Goal: Information Seeking & Learning: Learn about a topic

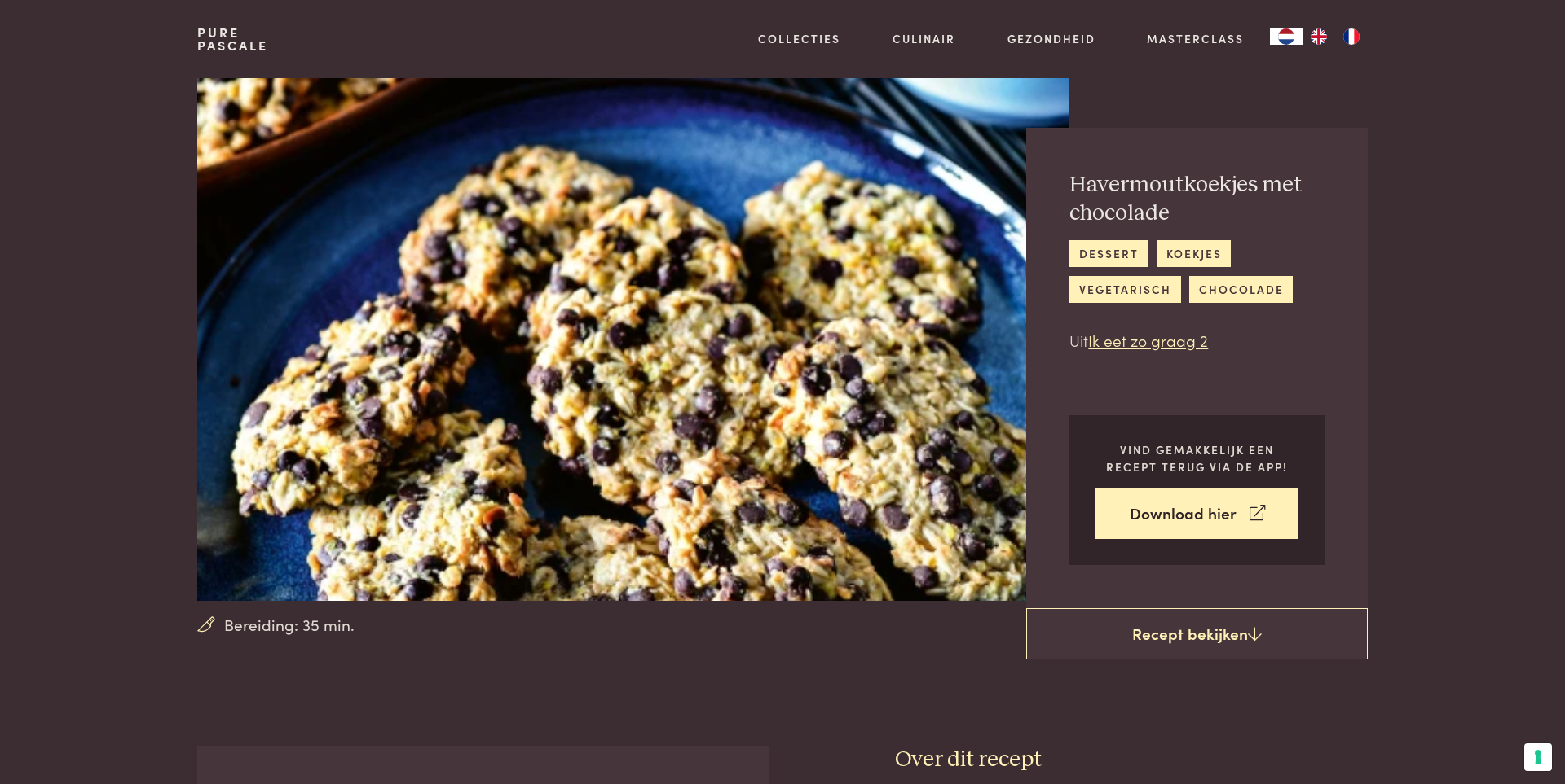
click at [245, 37] on link "Pure Pascale" at bounding box center [232, 39] width 71 height 26
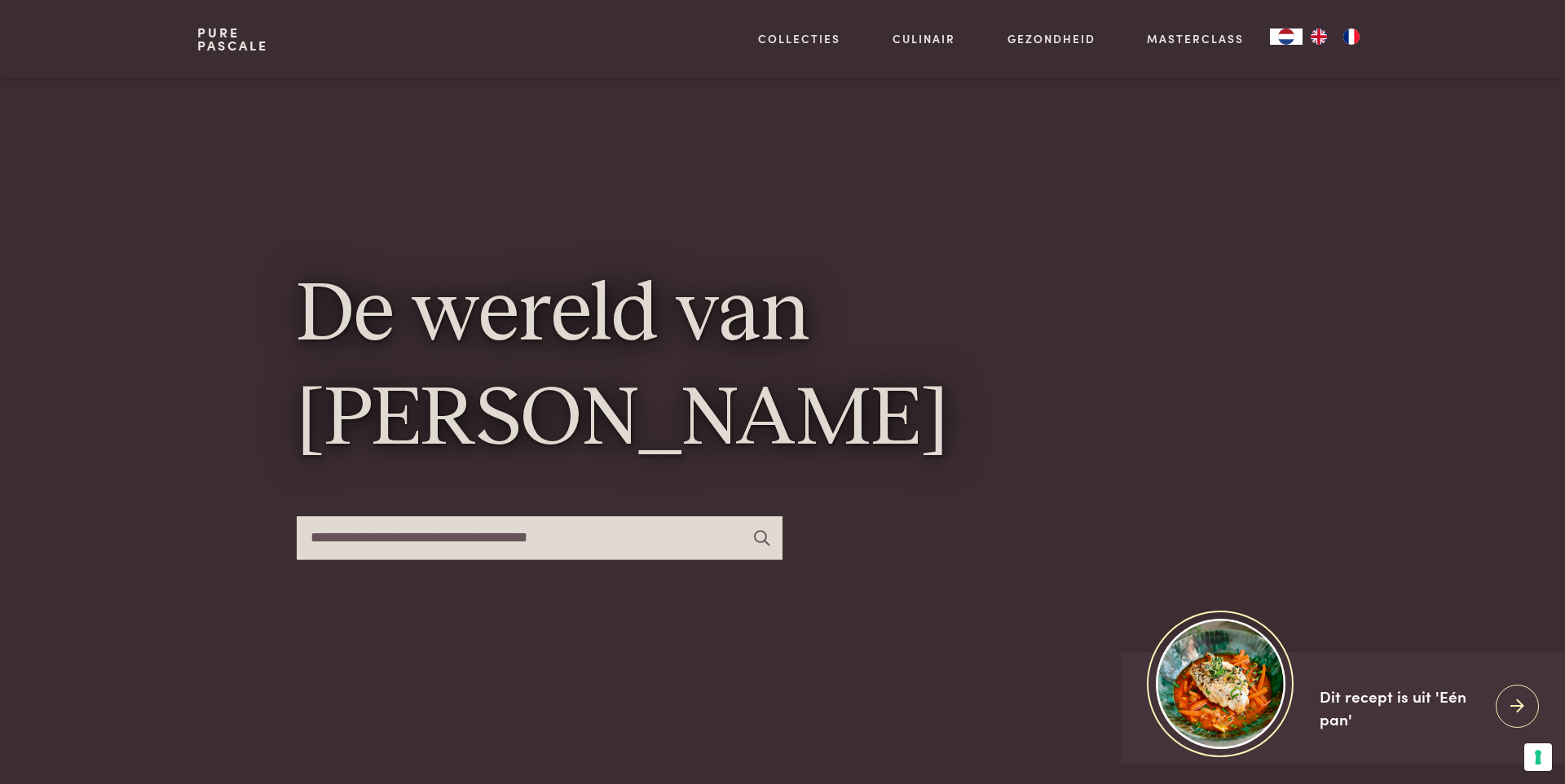
scroll to position [158, 0]
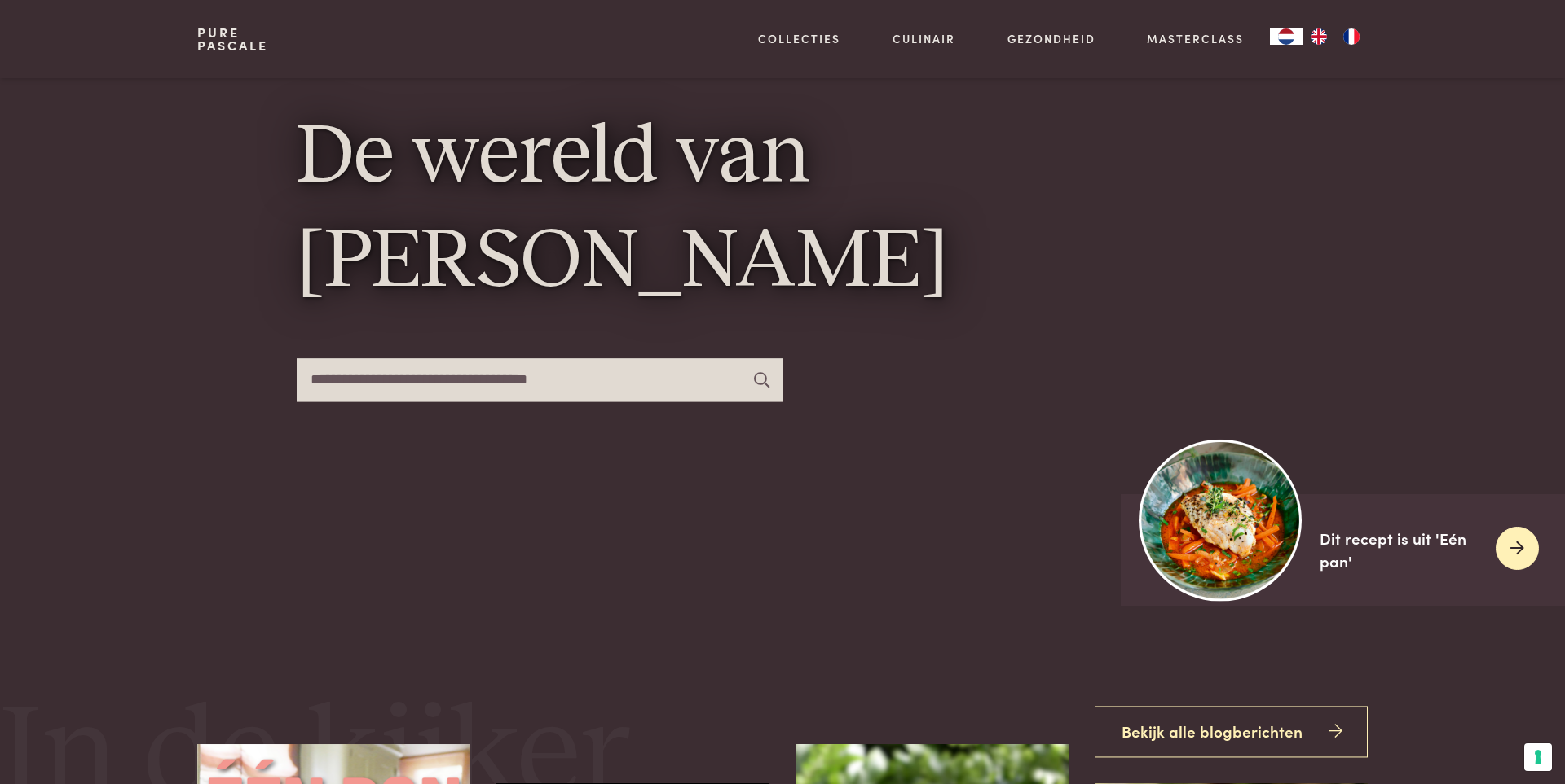
click at [1327, 547] on div "Dit recept is uit 'Eén pan'" at bounding box center [1402, 550] width 163 height 47
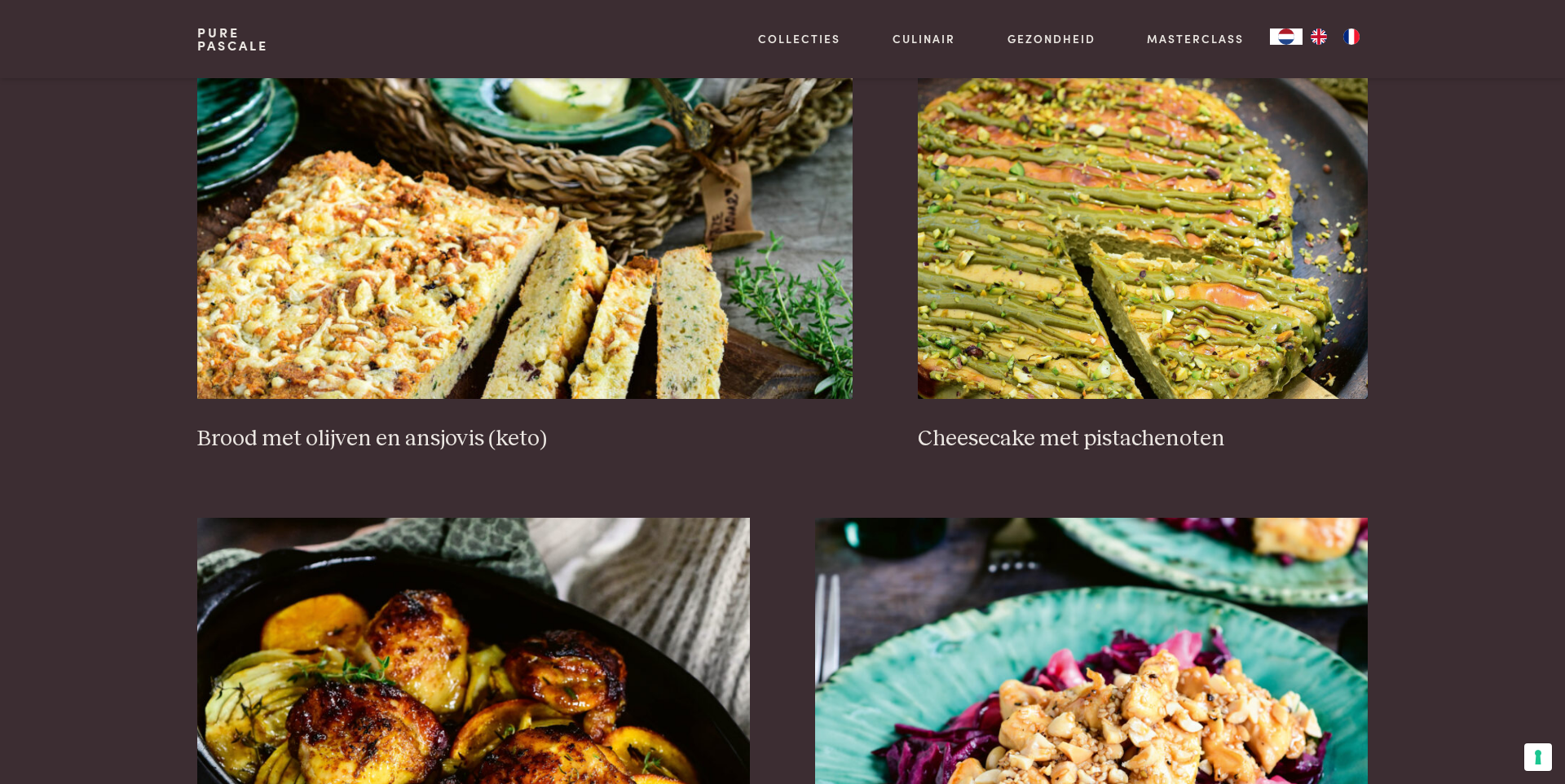
scroll to position [1605, 0]
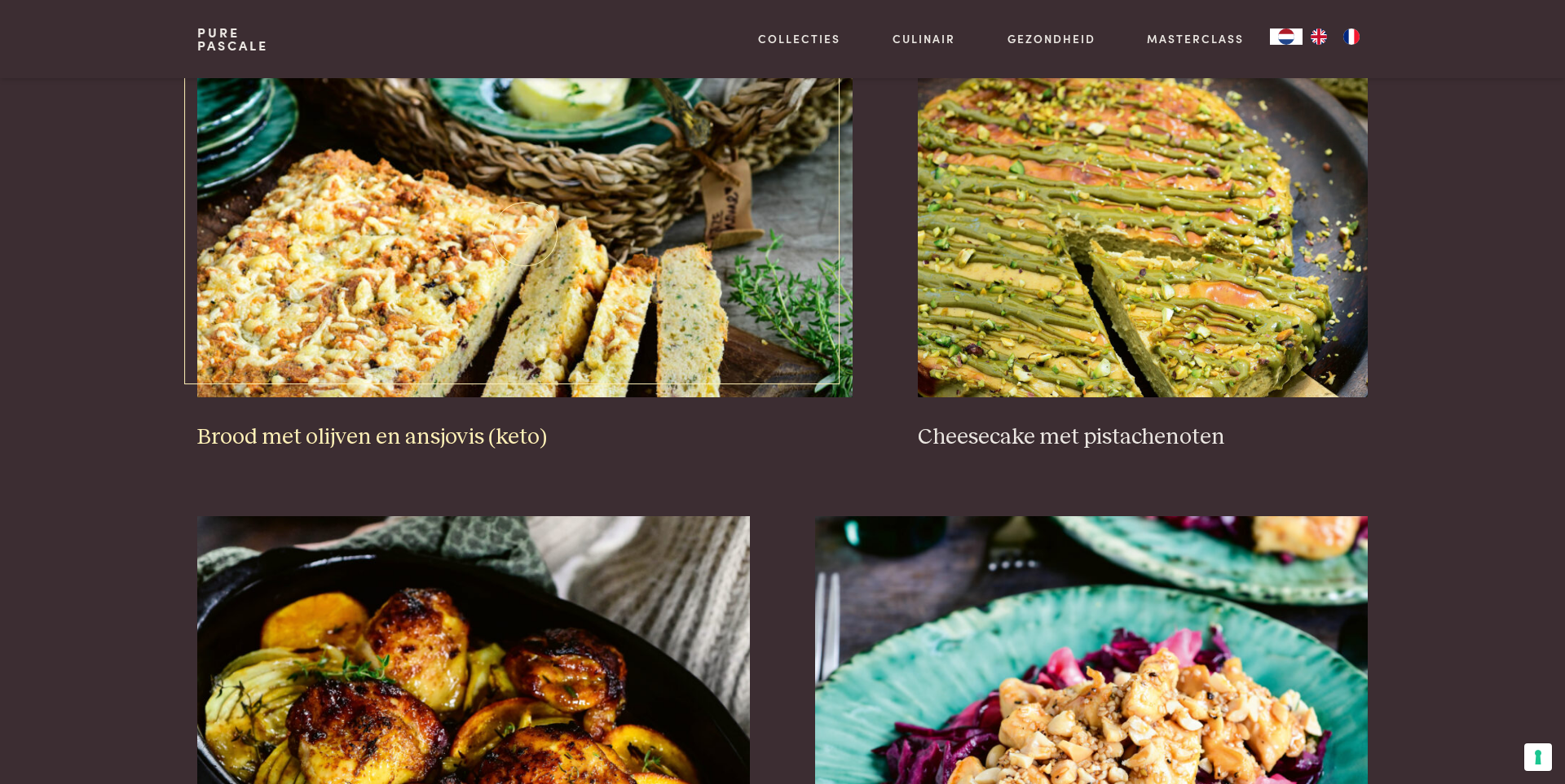
click at [524, 288] on img at bounding box center [525, 235] width 656 height 326
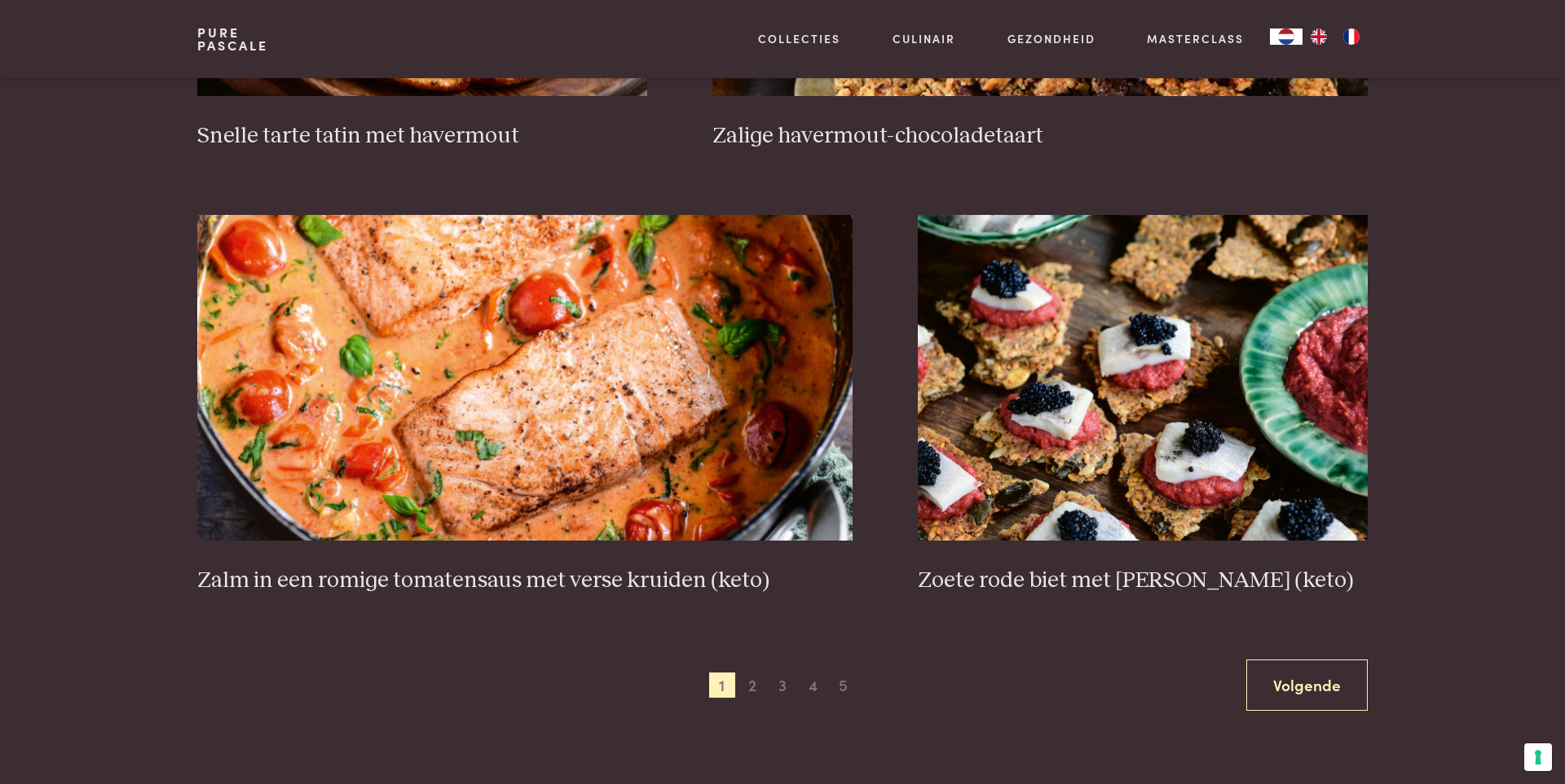
scroll to position [2799, 0]
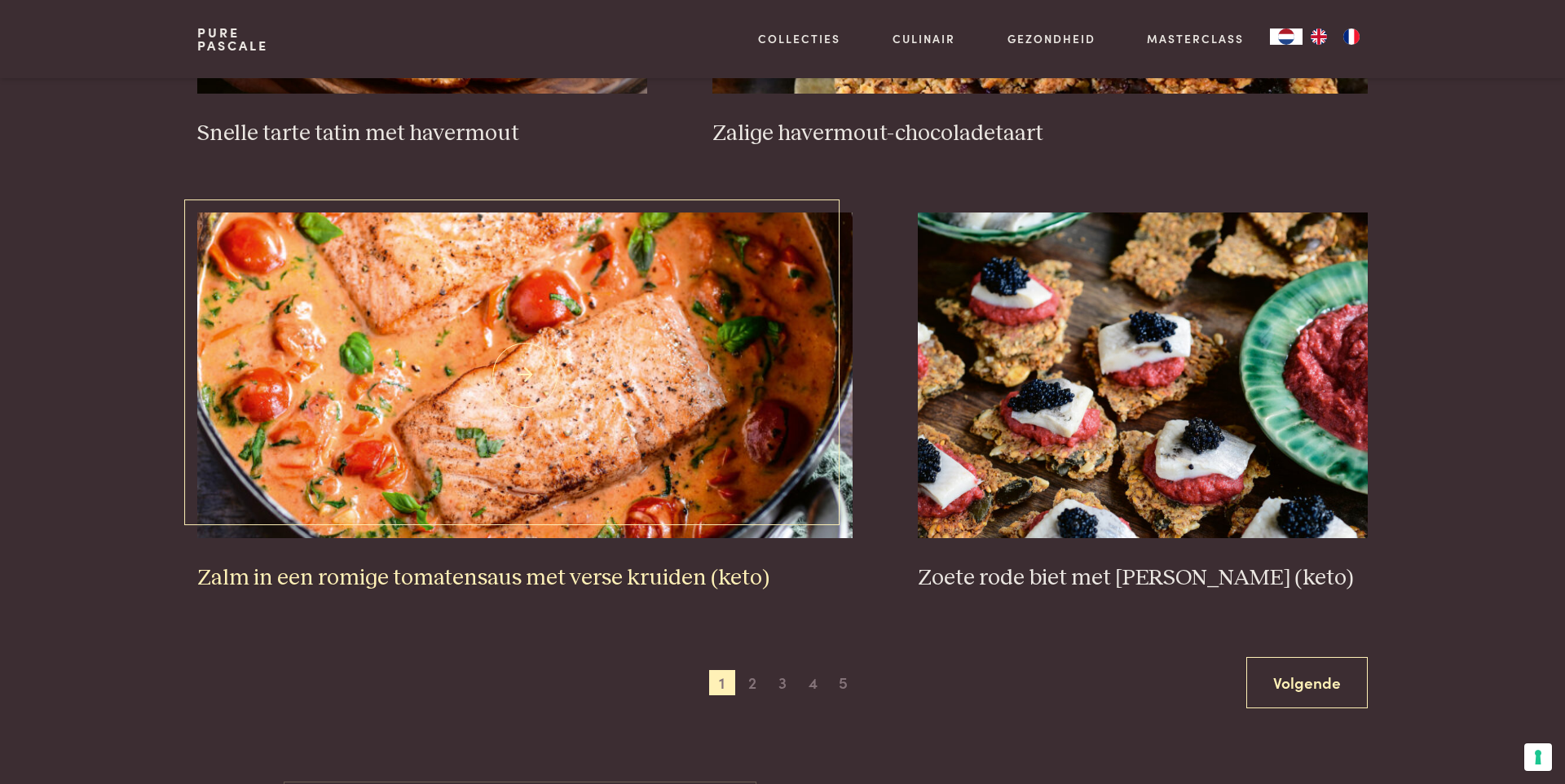
click at [566, 451] on img at bounding box center [525, 376] width 656 height 326
click at [752, 686] on span "2" at bounding box center [753, 684] width 26 height 26
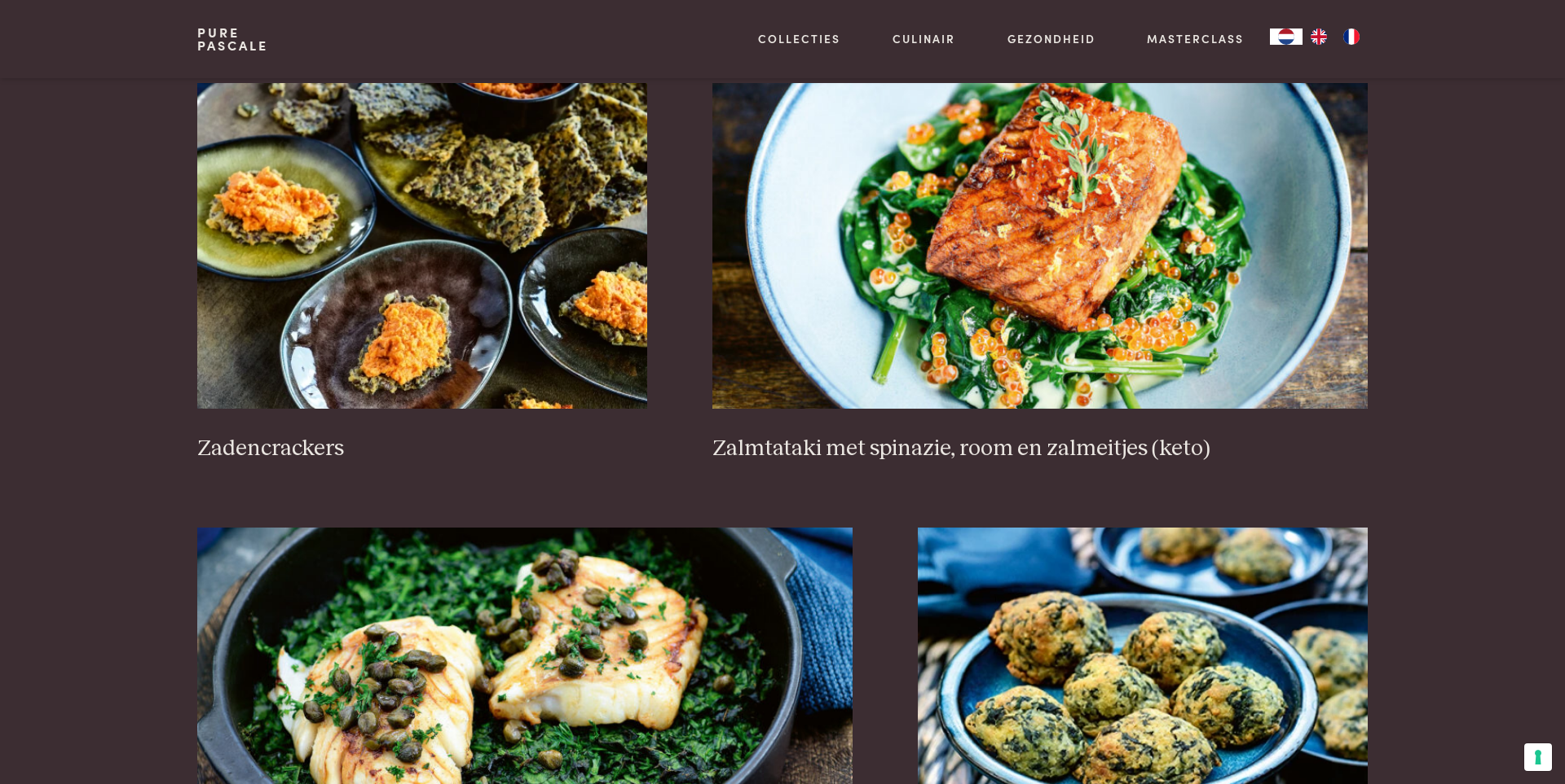
scroll to position [2484, 0]
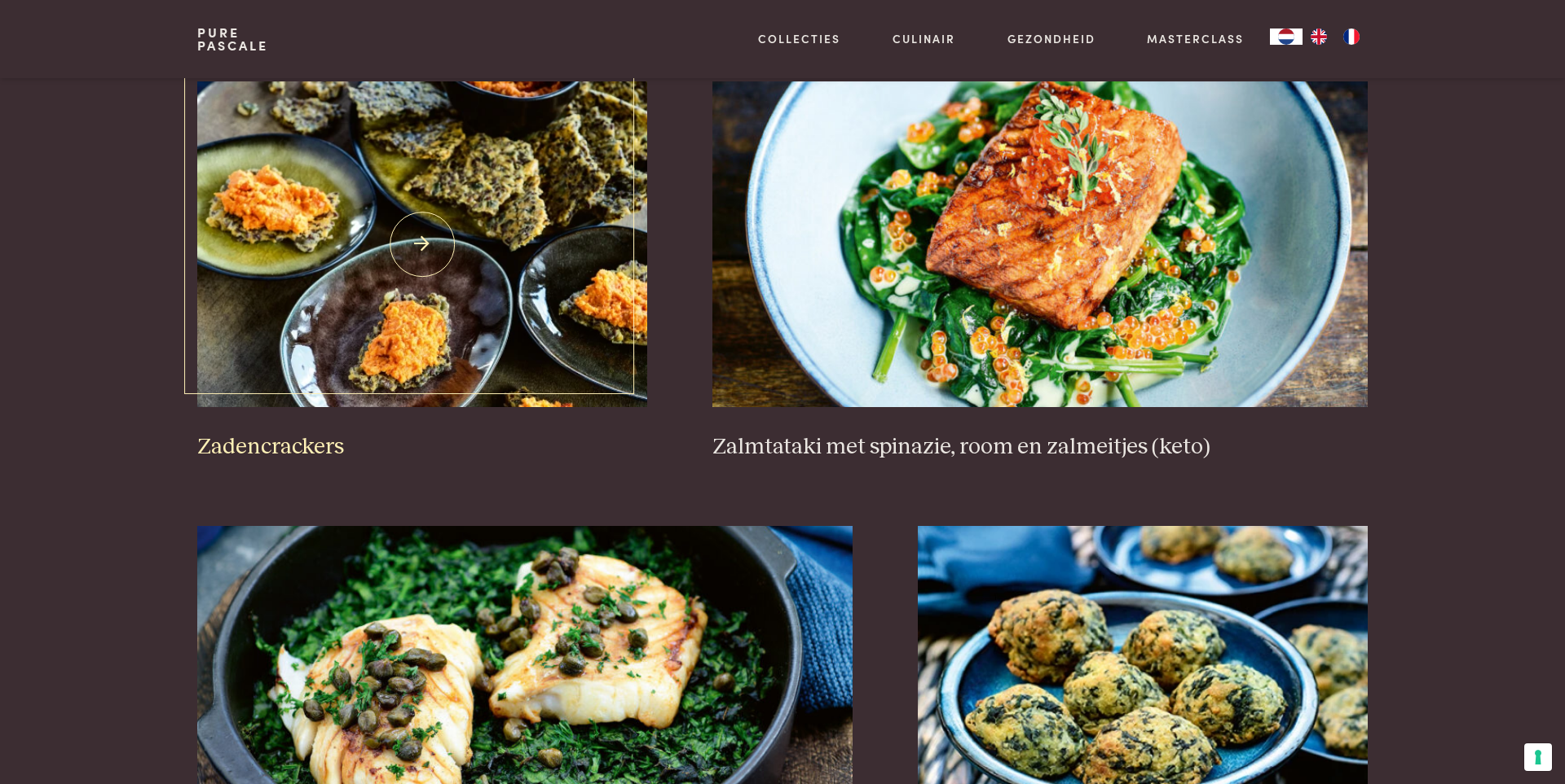
click at [411, 287] on img at bounding box center [422, 245] width 450 height 326
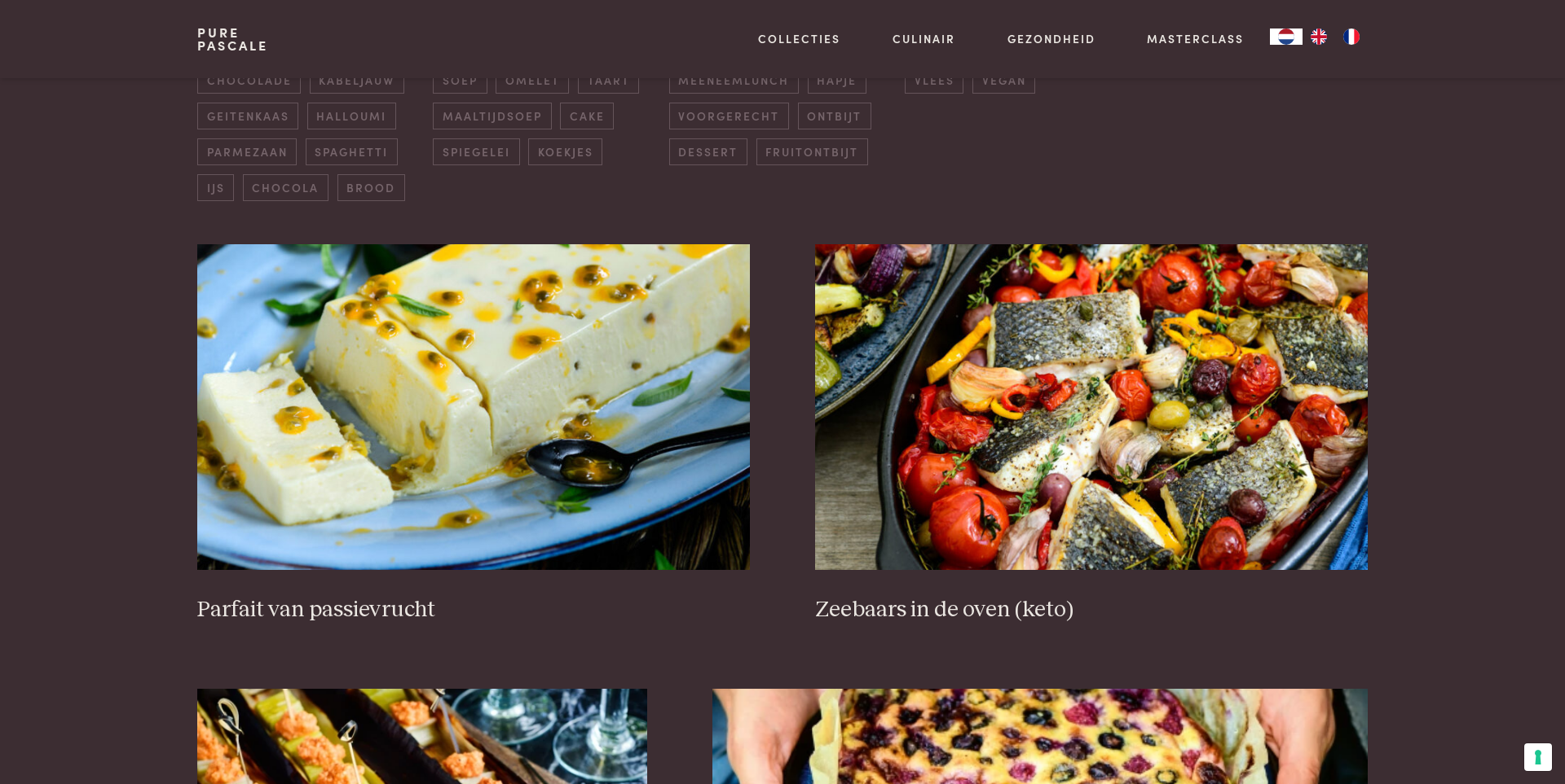
scroll to position [0, 0]
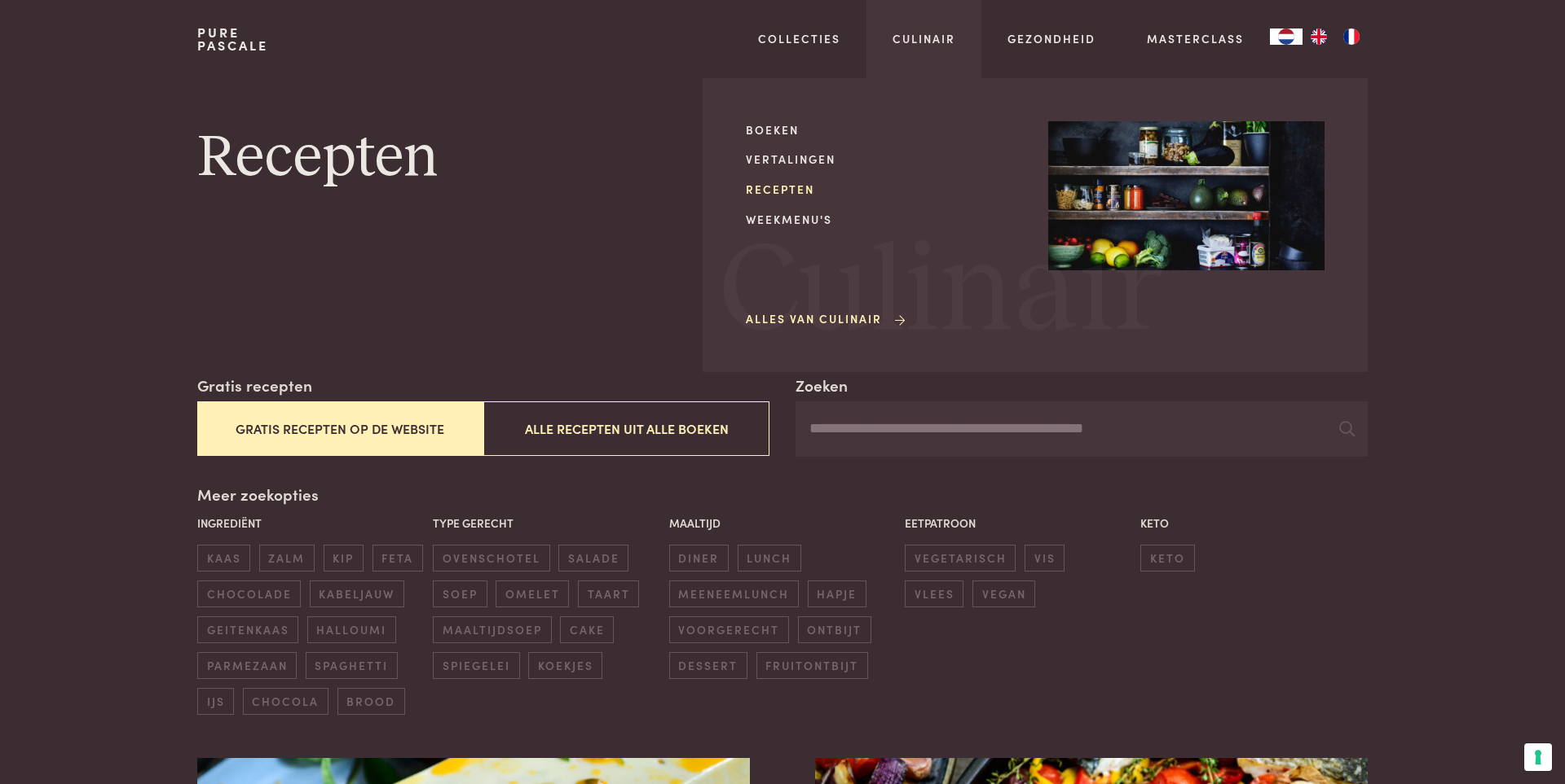
click at [773, 187] on link "Recepten" at bounding box center [884, 189] width 277 height 17
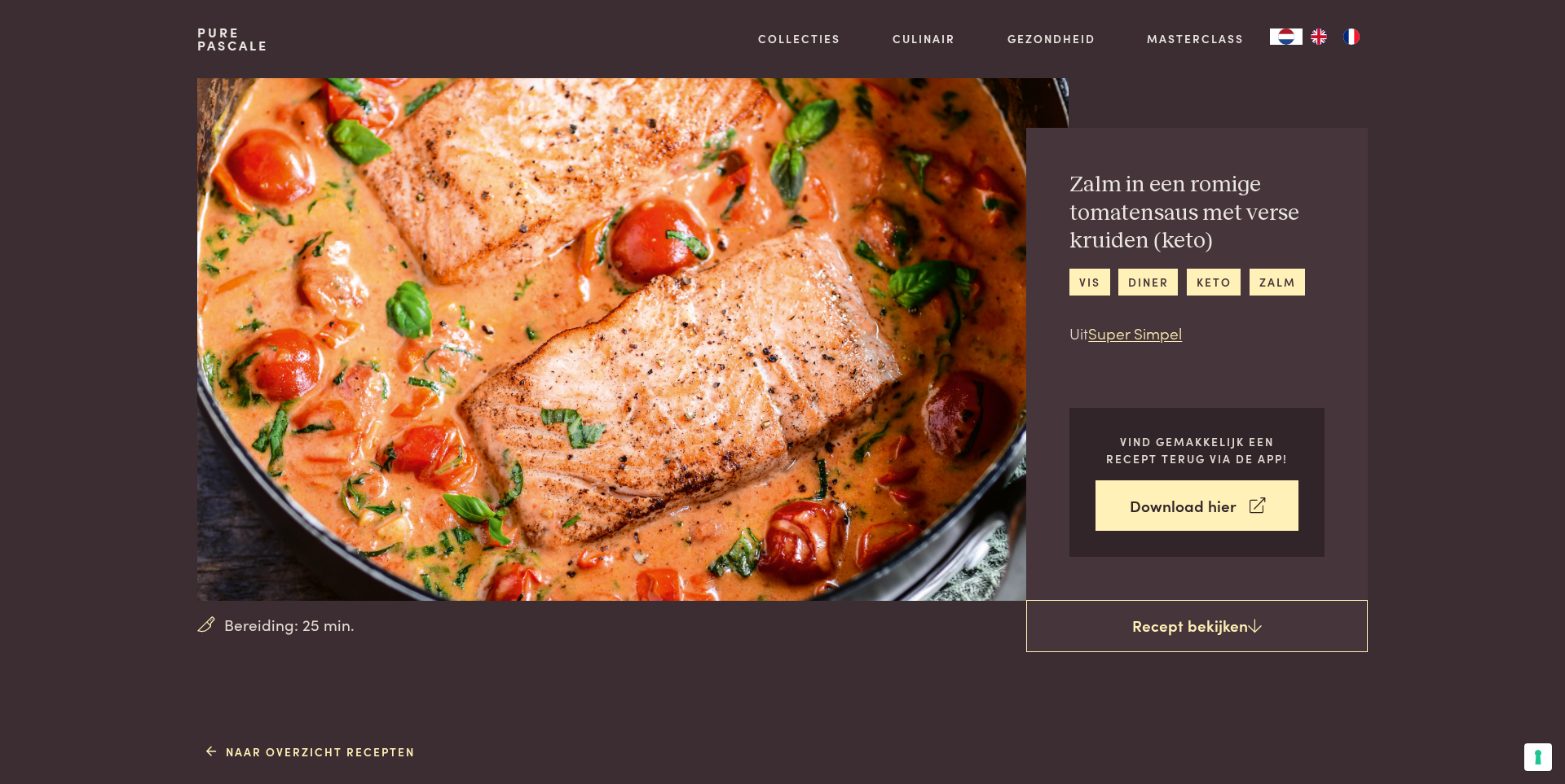
click at [535, 519] on img at bounding box center [632, 340] width 871 height 523
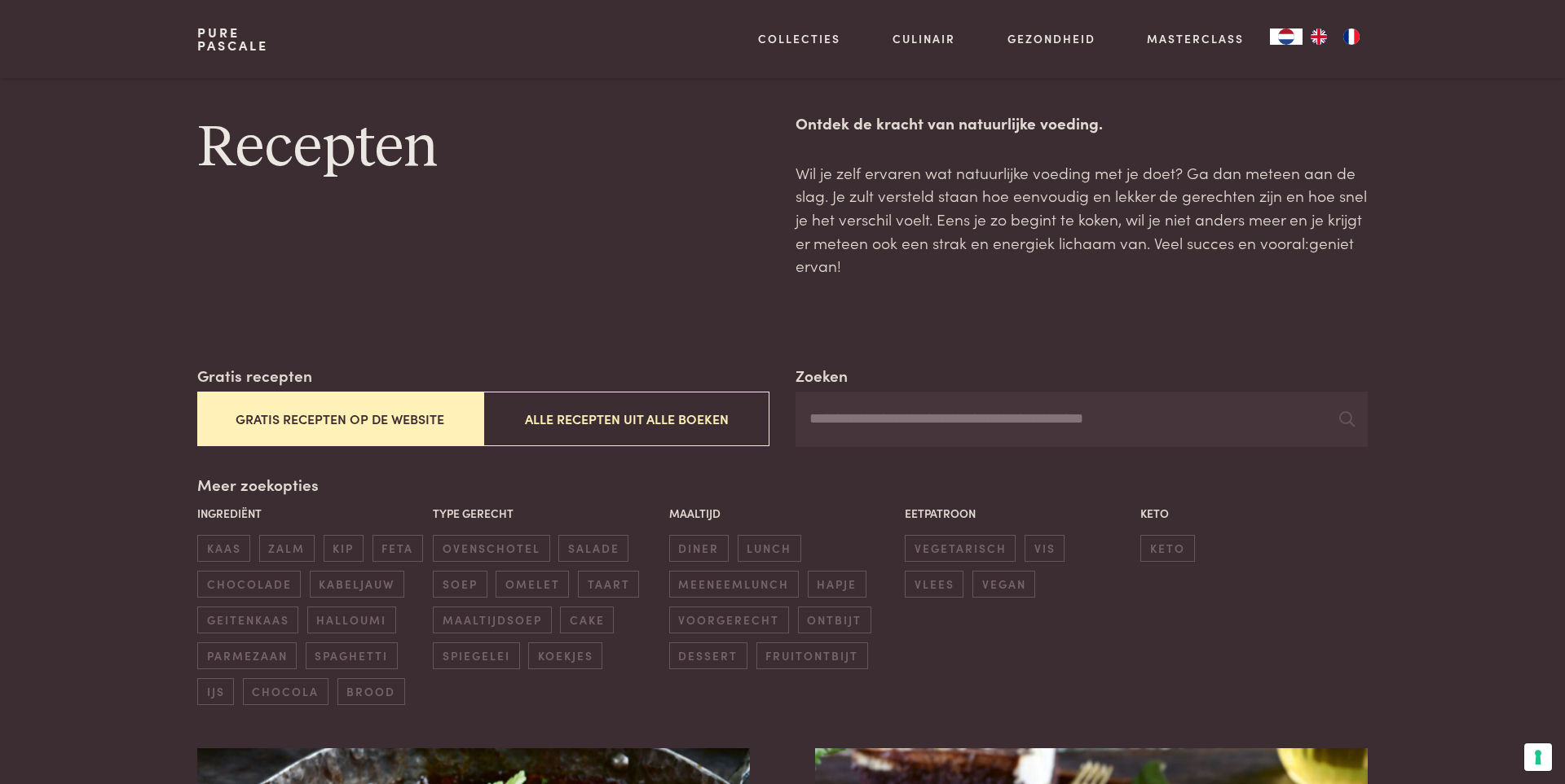
scroll to position [99, 0]
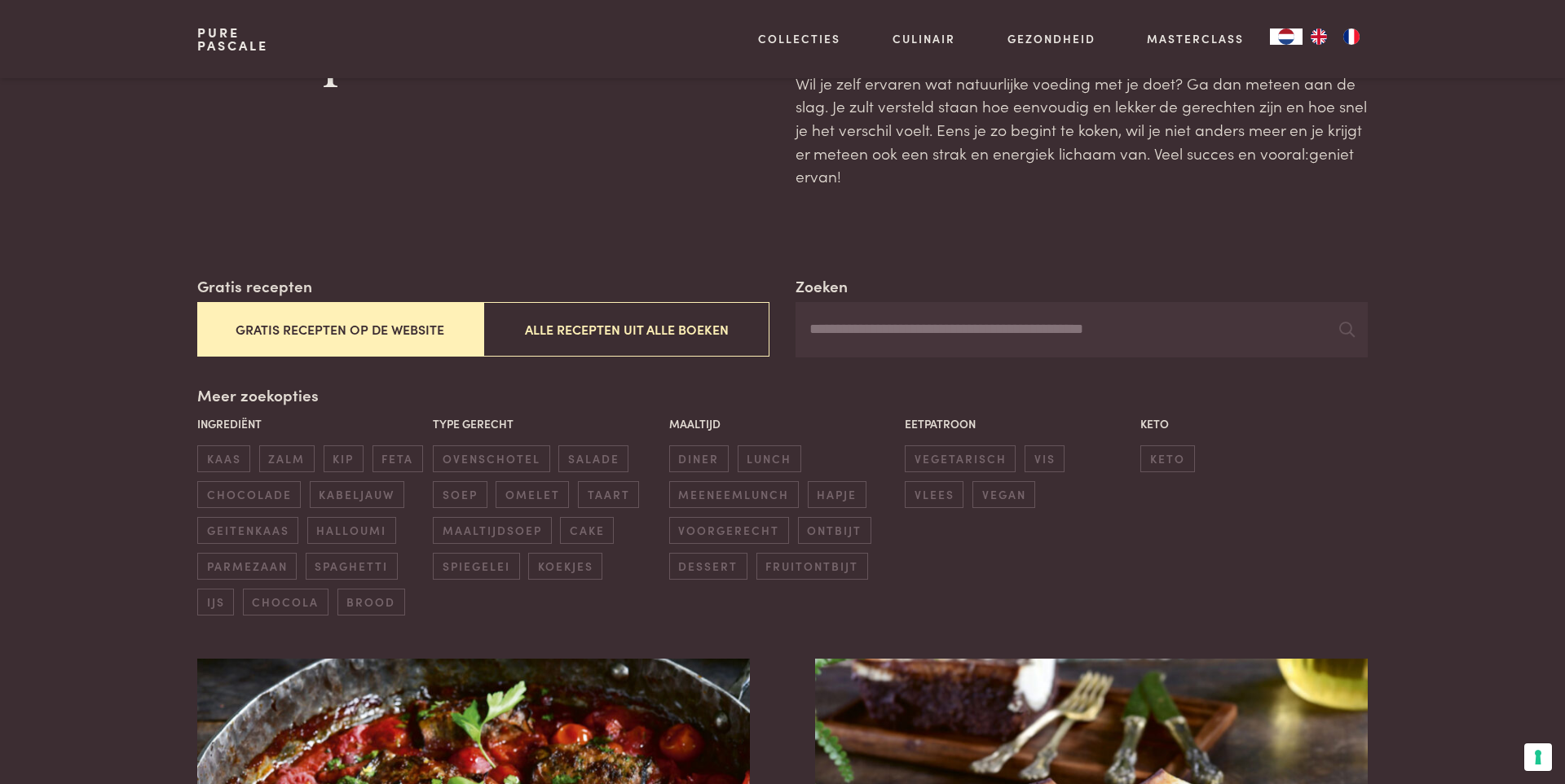
click at [358, 325] on button "Gratis recepten op de website" at bounding box center [339, 329] width 286 height 55
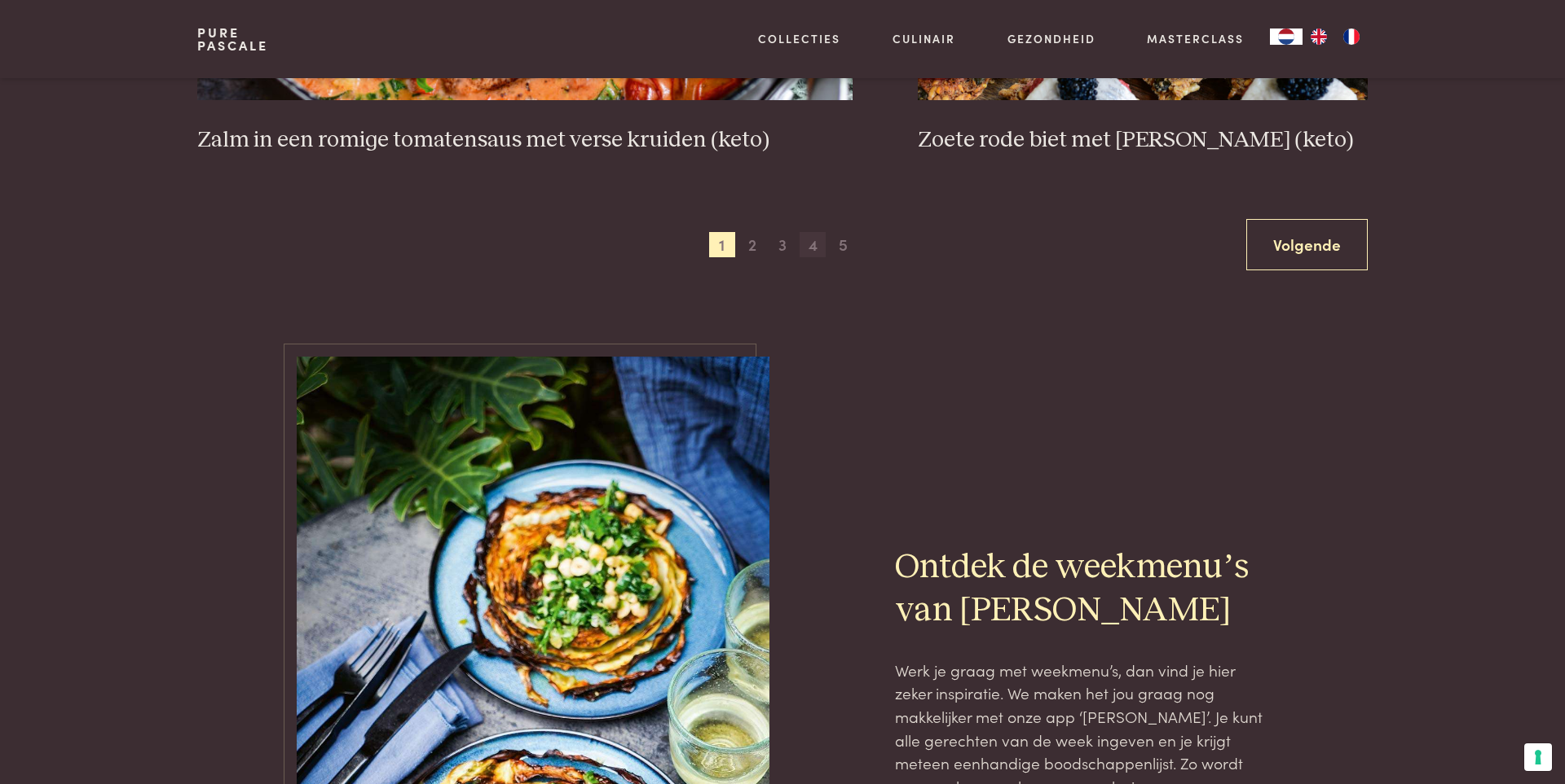
click at [812, 241] on span "4" at bounding box center [812, 245] width 26 height 26
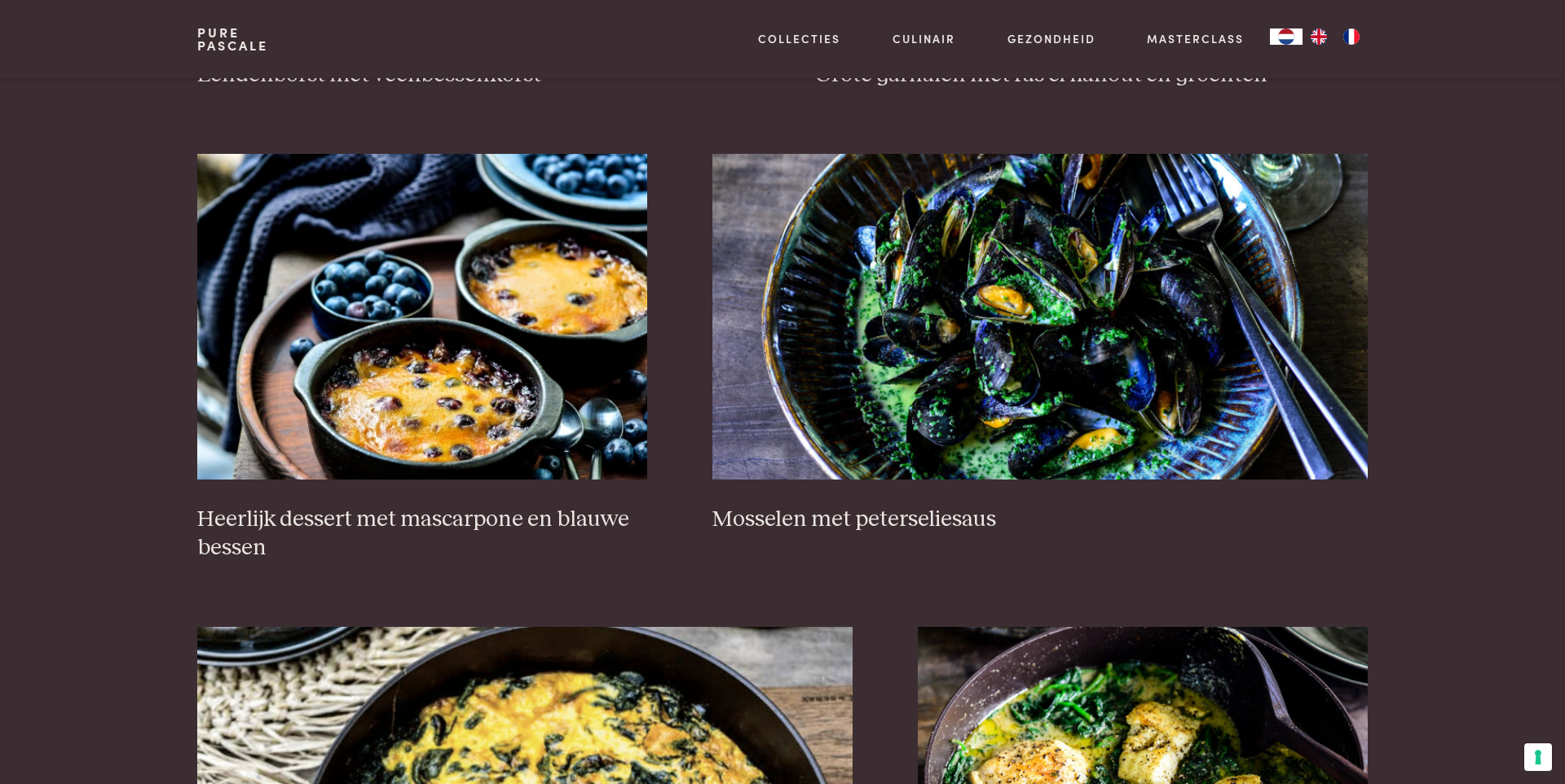
scroll to position [1059, 0]
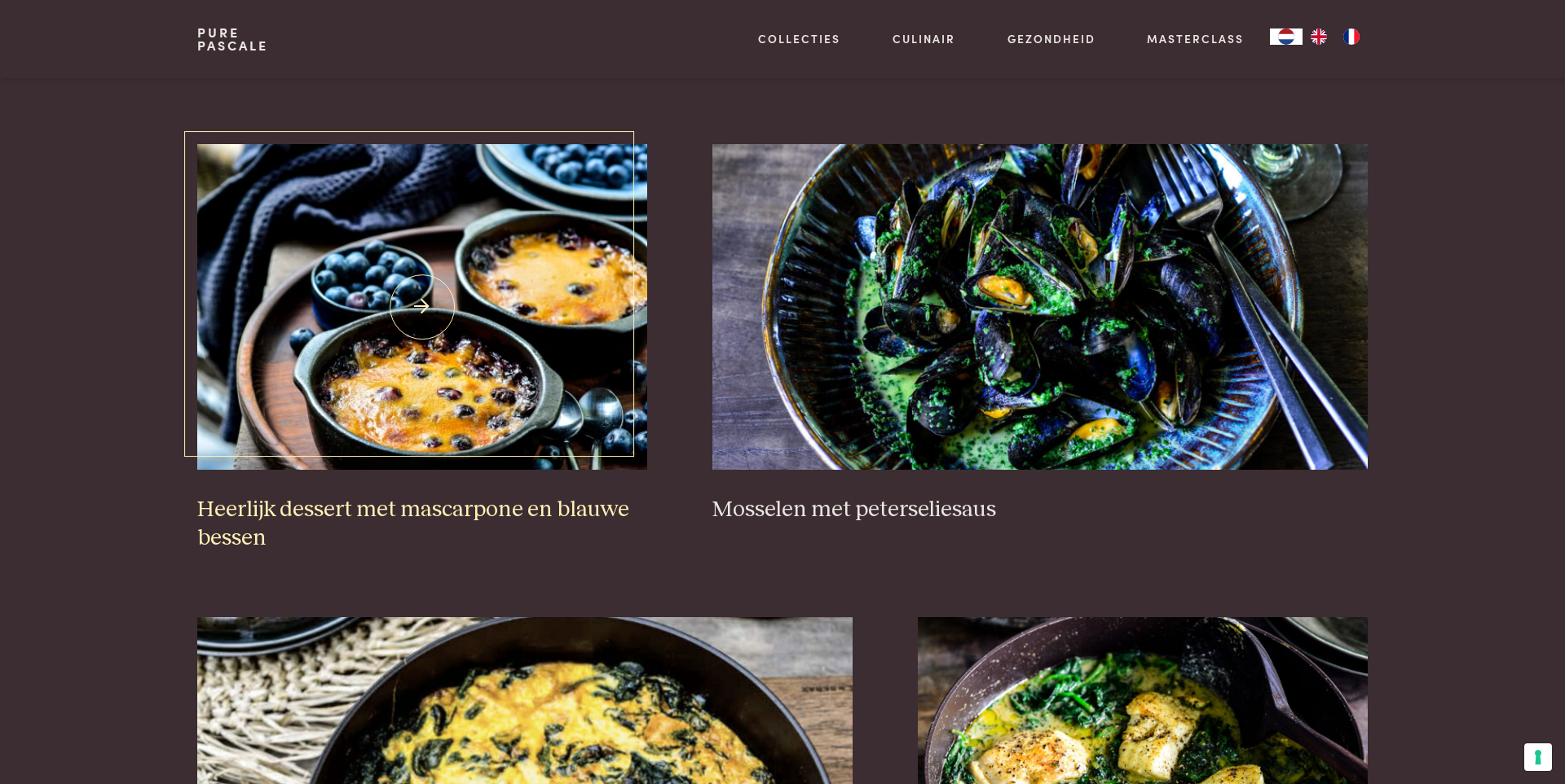
click at [500, 437] on img at bounding box center [422, 307] width 450 height 326
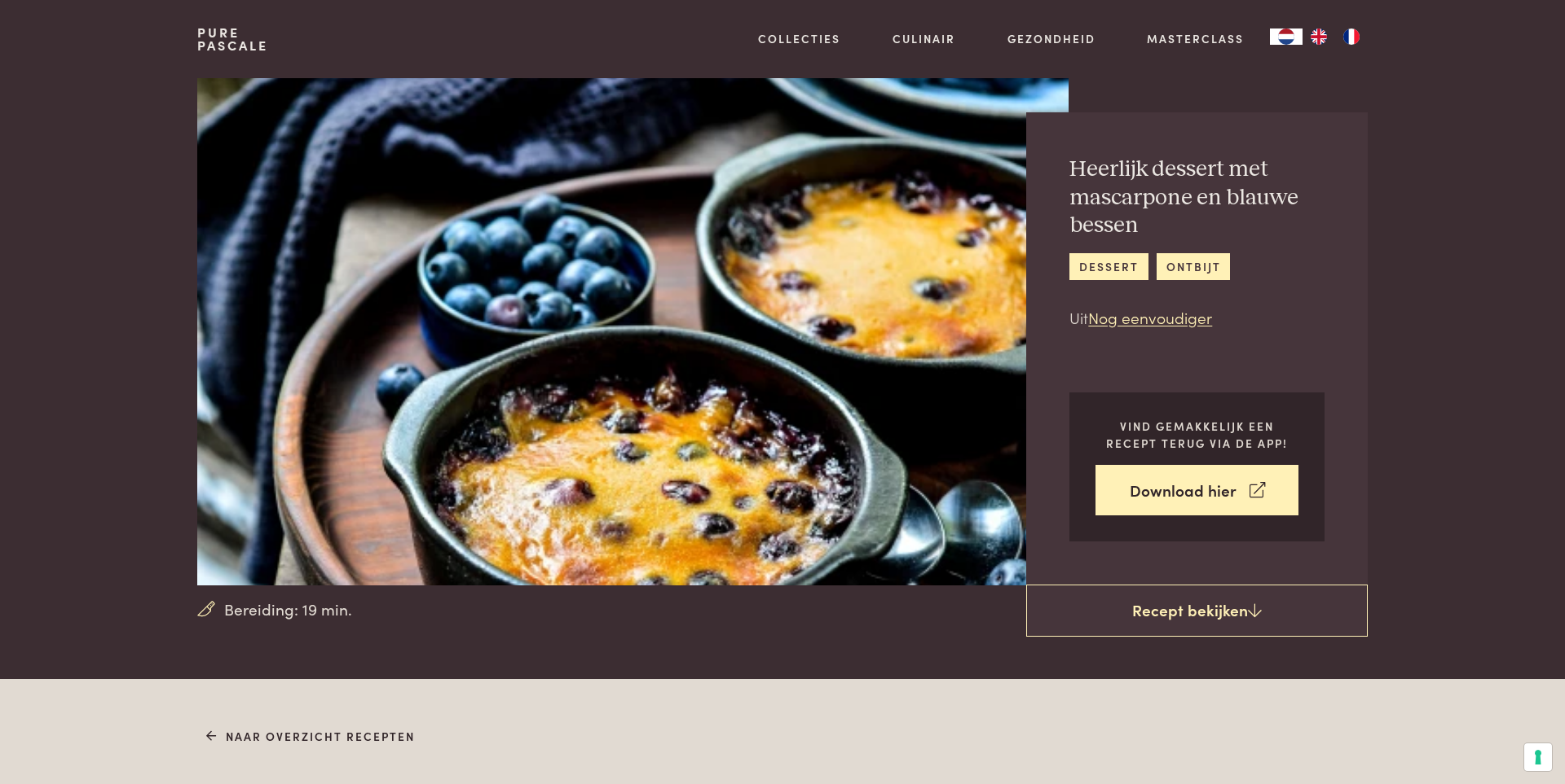
scroll to position [18, 0]
